Goal: Information Seeking & Learning: Learn about a topic

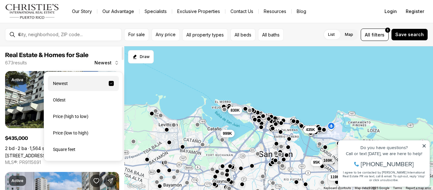
click at [118, 64] on icon "button" at bounding box center [116, 62] width 5 height 5
click at [97, 134] on div "Price (low to high)" at bounding box center [83, 132] width 71 height 15
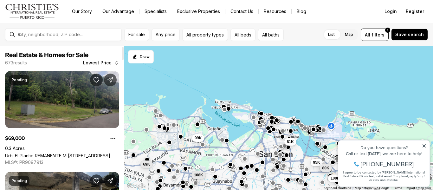
click at [97, 153] on link "Urb. El Plantio REMANENTE M [STREET_ADDRESS]" at bounding box center [57, 155] width 105 height 5
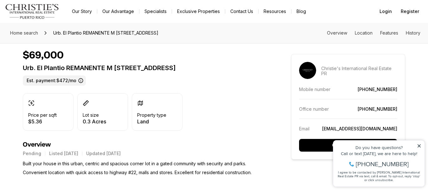
scroll to position [152, 0]
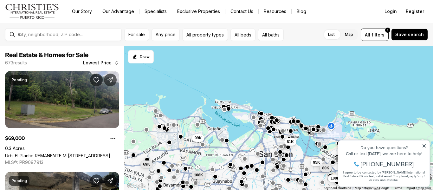
click at [116, 26] on div "For sale Any price All property types All beds All baths List Map List Map All …" at bounding box center [216, 34] width 433 height 23
click at [424, 146] on icon at bounding box center [424, 146] width 4 height 4
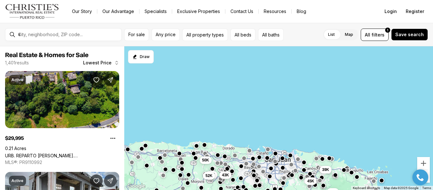
click at [433, 9] on nav "Go to: Homepage Our Story Our Advantage Specialists Exclusive Properties Contac…" at bounding box center [216, 11] width 433 height 23
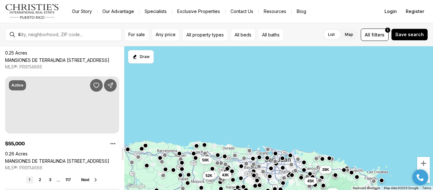
scroll to position [1115, 0]
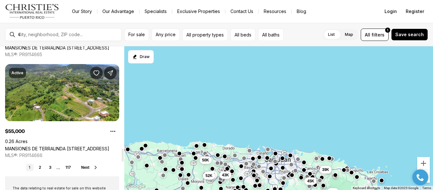
click at [96, 165] on icon at bounding box center [95, 167] width 5 height 5
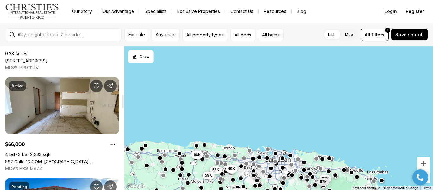
scroll to position [532, 0]
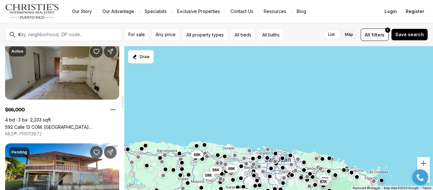
click at [72, 124] on link "592 Calle 13 COM. SAN JOSE II, TOA BAJA PR, 00949" at bounding box center [62, 126] width 114 height 5
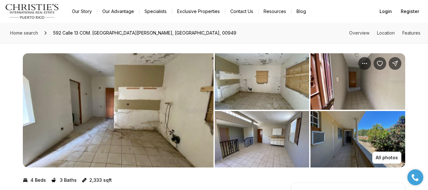
scroll to position [13, 0]
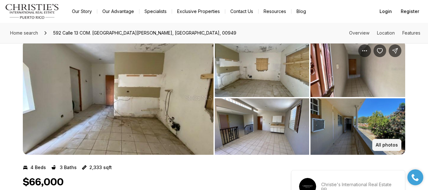
click at [389, 145] on p "All photos" at bounding box center [387, 144] width 22 height 5
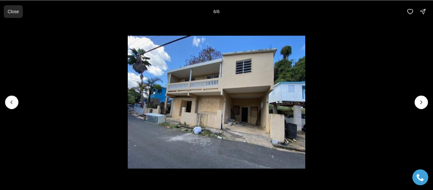
click at [15, 14] on p "Close" at bounding box center [13, 11] width 11 height 5
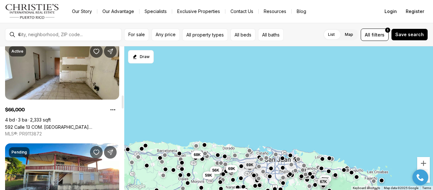
scroll to position [1251, 0]
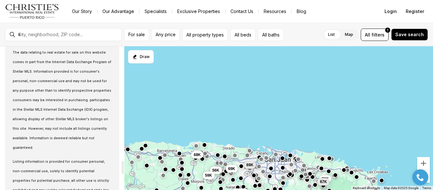
click at [124, 167] on div at bounding box center [122, 118] width 3 height 144
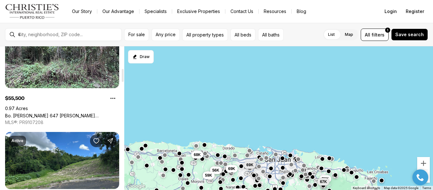
click at [123, 75] on div at bounding box center [122, 118] width 3 height 144
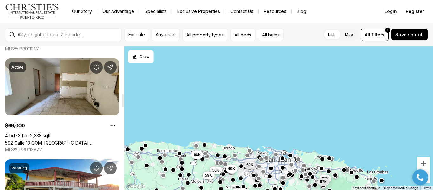
click at [123, 100] on div at bounding box center [122, 118] width 3 height 144
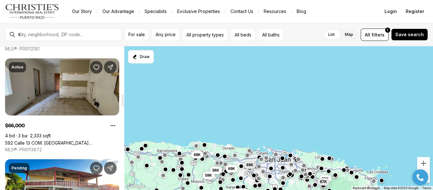
click at [94, 140] on link "592 Calle 13 COM. [GEOGRAPHIC_DATA][PERSON_NAME], [GEOGRAPHIC_DATA], 00949" at bounding box center [62, 142] width 114 height 5
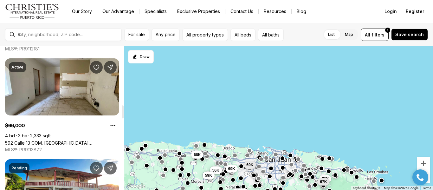
scroll to position [642, 0]
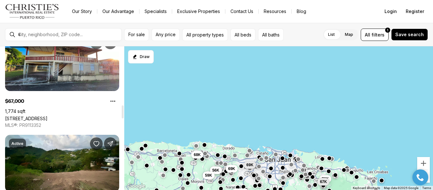
click at [124, 112] on div at bounding box center [122, 118] width 3 height 144
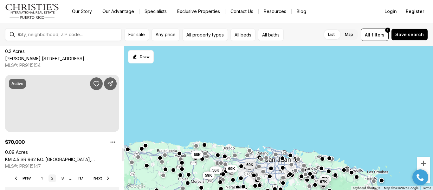
scroll to position [1094, 0]
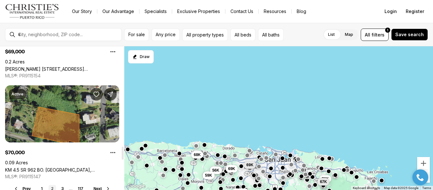
drag, startPoint x: 122, startPoint y: 114, endPoint x: 115, endPoint y: 156, distance: 41.7
click at [122, 156] on div at bounding box center [123, 152] width 2 height 13
click at [63, 187] on link "3" at bounding box center [63, 189] width 8 height 8
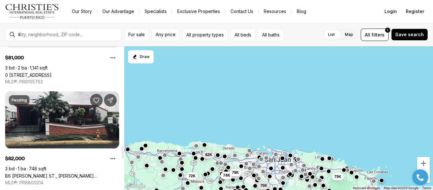
scroll to position [1085, 0]
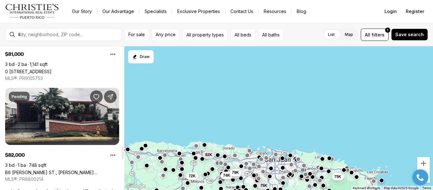
drag, startPoint x: 124, startPoint y: 58, endPoint x: 126, endPoint y: 157, distance: 99.2
click at [124, 157] on div at bounding box center [123, 152] width 2 height 13
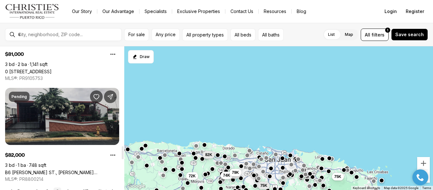
click at [99, 170] on link "B6 LOURDES ST., VEGA BAJA PR, 00693" at bounding box center [62, 172] width 114 height 5
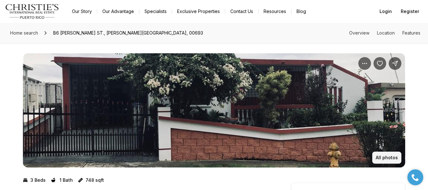
click at [385, 154] on button "All photos" at bounding box center [386, 157] width 29 height 12
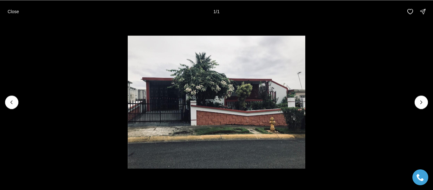
click at [418, 103] on div at bounding box center [420, 101] width 13 height 13
click at [17, 11] on p "Close" at bounding box center [13, 11] width 11 height 5
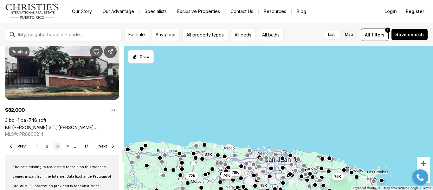
scroll to position [1137, 0]
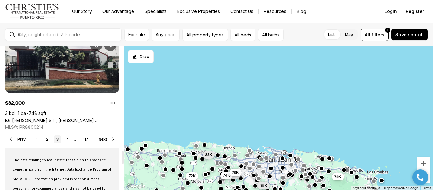
drag, startPoint x: 123, startPoint y: 151, endPoint x: 123, endPoint y: 156, distance: 4.8
click at [123, 156] on div at bounding box center [123, 157] width 2 height 13
click at [69, 138] on link "4" at bounding box center [68, 139] width 8 height 8
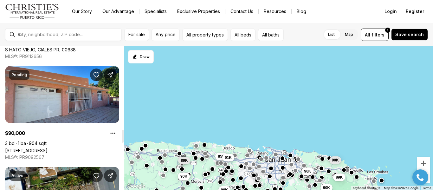
scroll to position [915, 0]
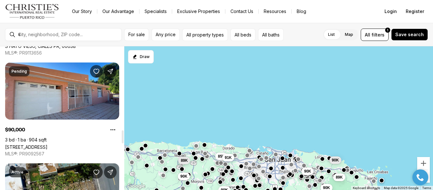
drag, startPoint x: 123, startPoint y: 59, endPoint x: 128, endPoint y: 142, distance: 83.5
click at [124, 142] on div at bounding box center [123, 136] width 2 height 13
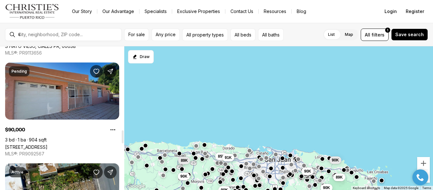
click at [48, 144] on link "[STREET_ADDRESS]" at bounding box center [26, 146] width 42 height 5
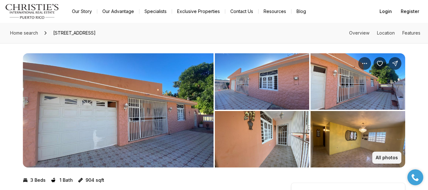
click at [392, 156] on p "All photos" at bounding box center [387, 157] width 22 height 5
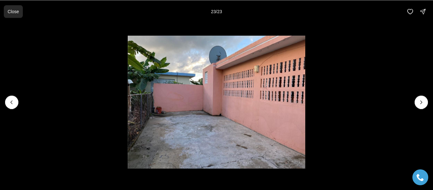
click at [14, 16] on button "Close" at bounding box center [13, 11] width 19 height 13
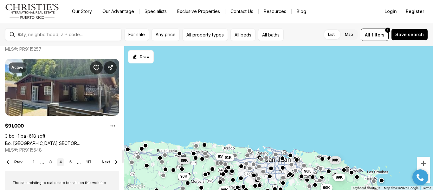
scroll to position [1142, 0]
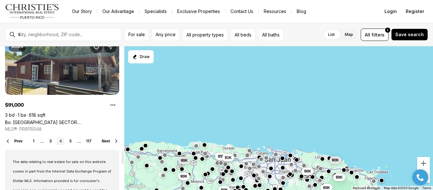
drag, startPoint x: 122, startPoint y: 137, endPoint x: 123, endPoint y: 158, distance: 20.6
click at [123, 158] on div at bounding box center [123, 157] width 2 height 13
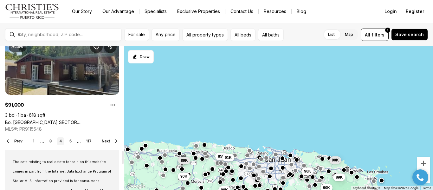
click at [78, 119] on link "Bo. Higuillar SECTOR. LOS PUERTOS, DORADO PR, 00646" at bounding box center [62, 121] width 114 height 5
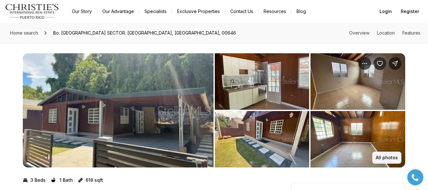
click at [396, 158] on p "All photos" at bounding box center [387, 157] width 22 height 5
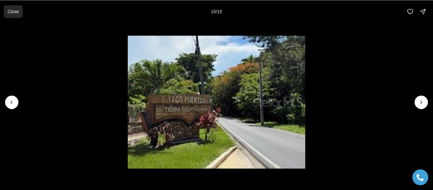
click at [8, 10] on p "Close" at bounding box center [13, 11] width 11 height 5
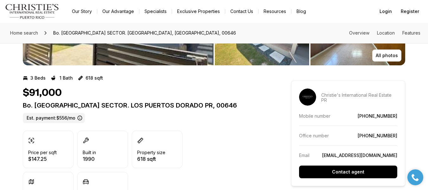
scroll to position [101, 0]
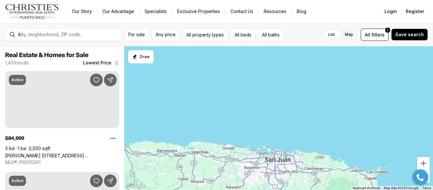
scroll to position [1142, 0]
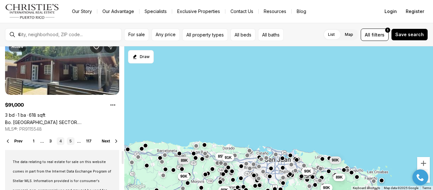
click at [71, 138] on link "5" at bounding box center [71, 141] width 8 height 8
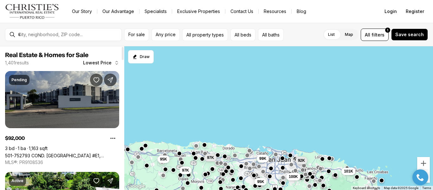
click at [83, 153] on link "501-752793 COND. PONTEZUELA #E1, CAROLINA PR, 00985" at bounding box center [62, 155] width 114 height 5
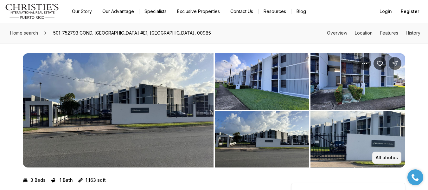
click at [384, 155] on p "All photos" at bounding box center [387, 157] width 22 height 5
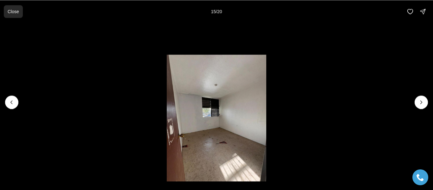
click at [13, 13] on p "Close" at bounding box center [13, 11] width 11 height 5
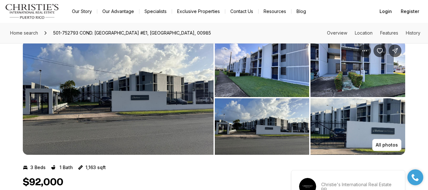
scroll to position [51, 0]
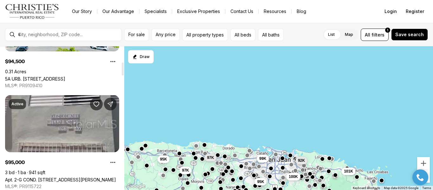
scroll to position [170, 0]
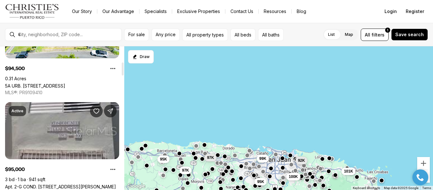
drag, startPoint x: 124, startPoint y: 59, endPoint x: 124, endPoint y: 74, distance: 15.5
click at [124, 74] on div at bounding box center [123, 68] width 2 height 13
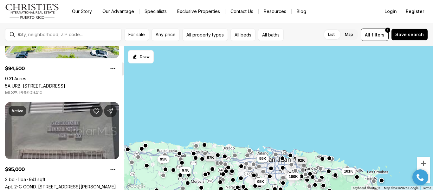
click at [65, 184] on link "Apt. 2-G COND. [STREET_ADDRESS][PERSON_NAME]" at bounding box center [60, 186] width 111 height 5
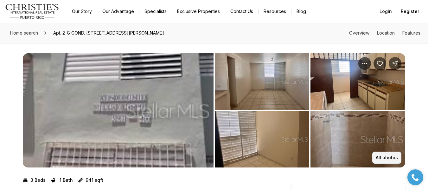
click at [386, 153] on button "All photos" at bounding box center [386, 157] width 29 height 12
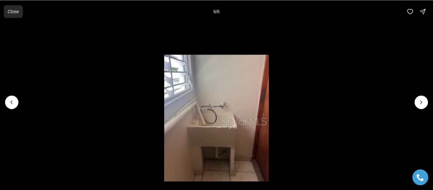
click at [17, 12] on p "Close" at bounding box center [13, 11] width 11 height 5
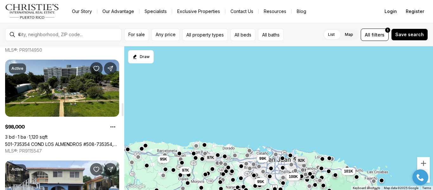
scroll to position [619, 0]
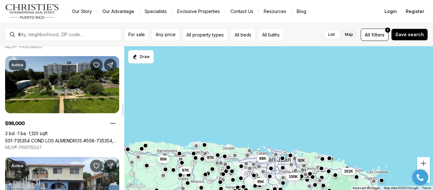
drag, startPoint x: 123, startPoint y: 70, endPoint x: 125, endPoint y: 111, distance: 40.9
click at [124, 111] on div at bounding box center [123, 109] width 2 height 13
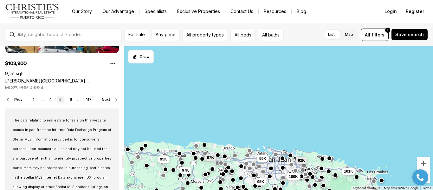
scroll to position [1190, 0]
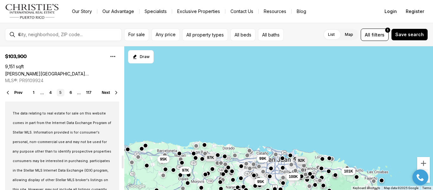
drag, startPoint x: 122, startPoint y: 107, endPoint x: 126, endPoint y: 159, distance: 52.1
click at [124, 159] on div at bounding box center [123, 161] width 2 height 13
click at [71, 93] on link "6" at bounding box center [71, 93] width 8 height 8
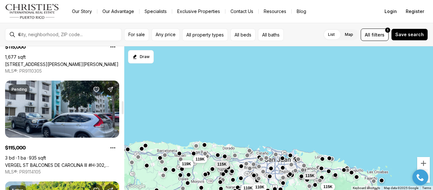
scroll to position [599, 0]
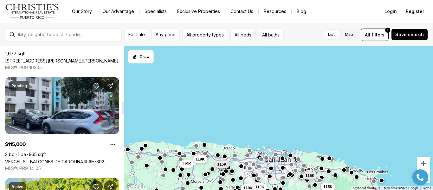
drag, startPoint x: 122, startPoint y: 56, endPoint x: 123, endPoint y: 111, distance: 54.5
click at [123, 111] on div at bounding box center [123, 107] width 2 height 13
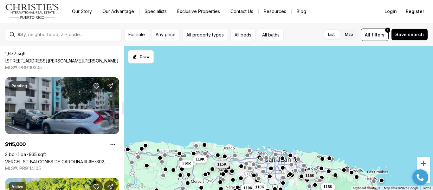
click at [91, 159] on link "VERGEL ST BALCONES DE CAROLINA III #H-302, CAROLINA PR, 00987" at bounding box center [62, 161] width 114 height 5
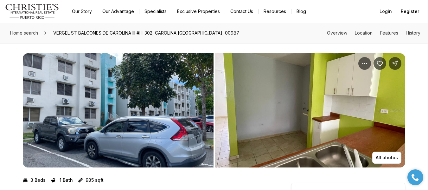
click at [390, 151] on img "View image gallery" at bounding box center [310, 110] width 191 height 114
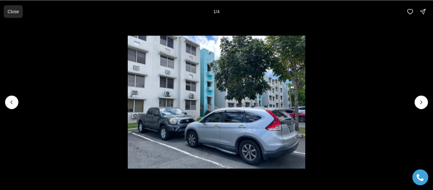
click at [14, 9] on p "Close" at bounding box center [13, 11] width 11 height 5
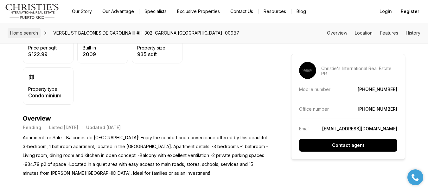
scroll to position [215, 0]
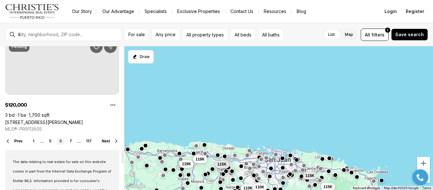
scroll to position [1149, 0]
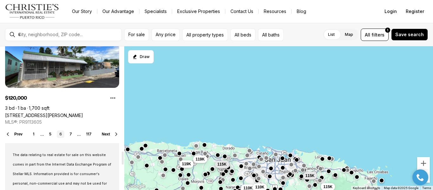
drag, startPoint x: 121, startPoint y: 109, endPoint x: 129, endPoint y: 159, distance: 50.6
click at [124, 159] on div at bounding box center [123, 157] width 2 height 13
click at [69, 133] on link "7" at bounding box center [71, 134] width 8 height 8
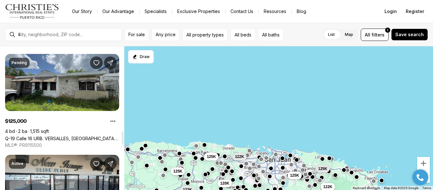
scroll to position [925, 0]
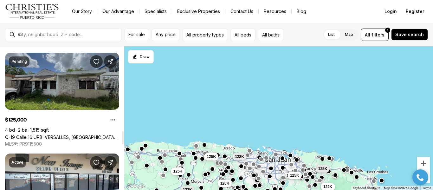
click at [77, 134] on link "Q-19 Calle 16 URB. VERSALLES, BAYAMON PR, 00959" at bounding box center [62, 136] width 114 height 5
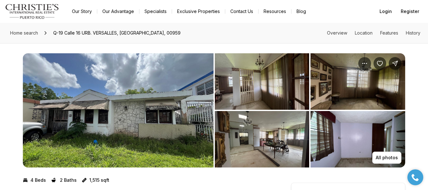
click at [96, 131] on img "View image gallery" at bounding box center [118, 110] width 191 height 114
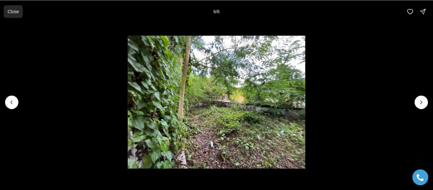
click at [12, 14] on p "Close" at bounding box center [13, 11] width 11 height 5
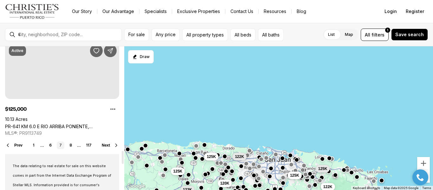
scroll to position [1141, 0]
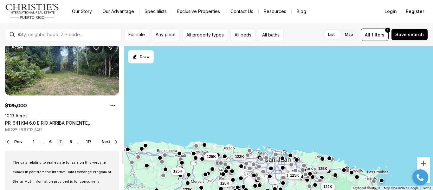
drag, startPoint x: 122, startPoint y: 137, endPoint x: 124, endPoint y: 157, distance: 19.7
click at [124, 157] on div at bounding box center [123, 157] width 2 height 13
click at [69, 140] on link "8" at bounding box center [71, 142] width 8 height 8
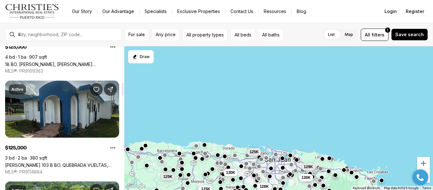
scroll to position [393, 0]
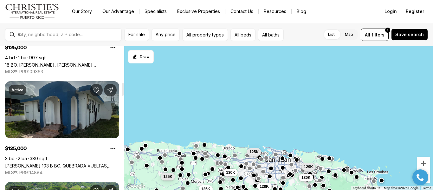
click at [76, 163] on link "Luis M Cintron 103 B BO. QUEBRADA VUELTAS, FAJARDO PR, 00738" at bounding box center [62, 165] width 114 height 5
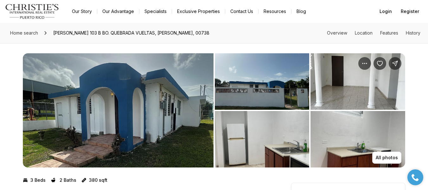
click at [76, 116] on img "View image gallery" at bounding box center [118, 110] width 191 height 114
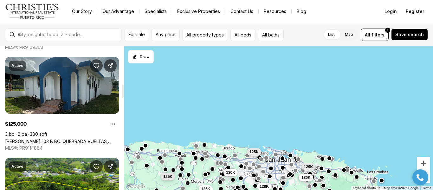
scroll to position [421, 0]
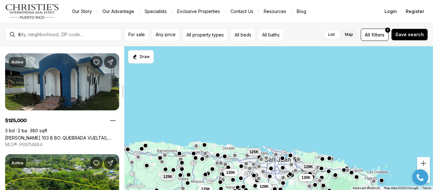
click at [123, 95] on div at bounding box center [123, 91] width 2 height 13
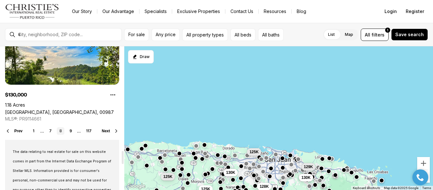
scroll to position [1159, 0]
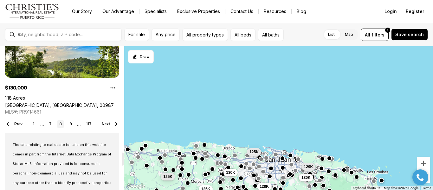
drag, startPoint x: 122, startPoint y: 96, endPoint x: 122, endPoint y: 163, distance: 67.2
click at [122, 163] on div at bounding box center [123, 158] width 2 height 13
click at [70, 125] on link "9" at bounding box center [71, 124] width 8 height 8
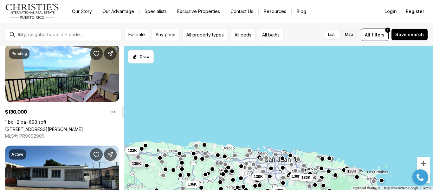
scroll to position [646, 0]
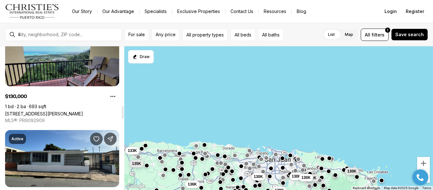
click at [76, 111] on link "KM 2.2 CARR 968, RIO GRANDE PR, 00745" at bounding box center [44, 113] width 78 height 5
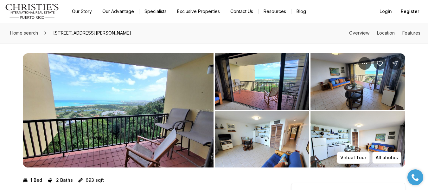
click at [100, 85] on img "View image gallery" at bounding box center [118, 110] width 191 height 114
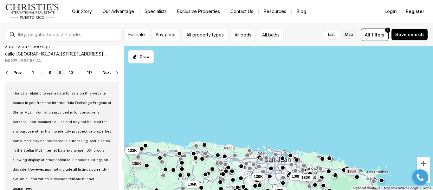
scroll to position [1217, 0]
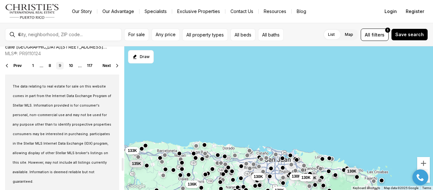
drag, startPoint x: 122, startPoint y: 112, endPoint x: 122, endPoint y: 164, distance: 52.0
click at [122, 164] on div at bounding box center [123, 164] width 2 height 13
click at [70, 68] on link "10" at bounding box center [70, 66] width 9 height 8
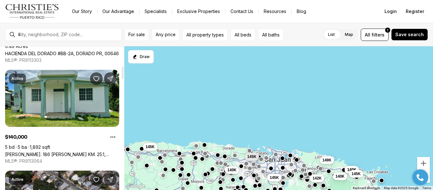
scroll to position [215, 0]
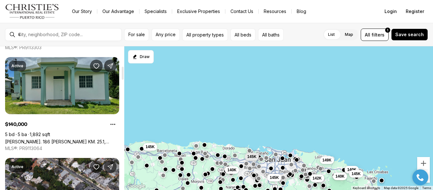
click at [71, 139] on link "Carr. 186 BO JIMENEZ KM. 25.1, RIO GRANDE PR, 00745" at bounding box center [62, 141] width 114 height 5
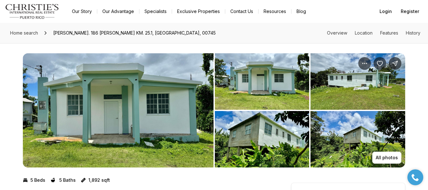
click at [71, 96] on img "View image gallery" at bounding box center [118, 110] width 191 height 114
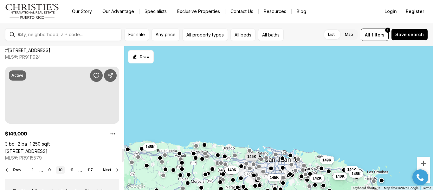
scroll to position [1113, 0]
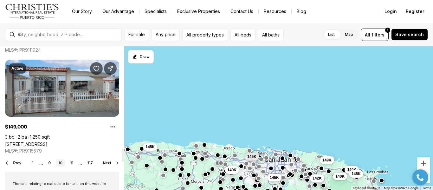
drag, startPoint x: 122, startPoint y: 71, endPoint x: 116, endPoint y: 153, distance: 82.3
click at [122, 153] on div at bounding box center [123, 155] width 2 height 13
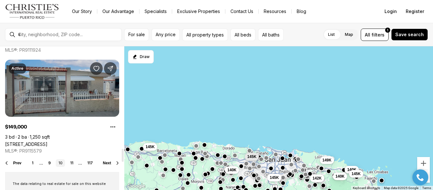
click at [48, 141] on link "[STREET_ADDRESS]" at bounding box center [26, 143] width 42 height 5
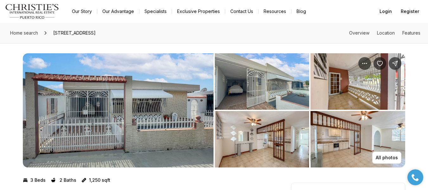
click at [111, 130] on img "View image gallery" at bounding box center [118, 110] width 191 height 114
